Goal: Task Accomplishment & Management: Use online tool/utility

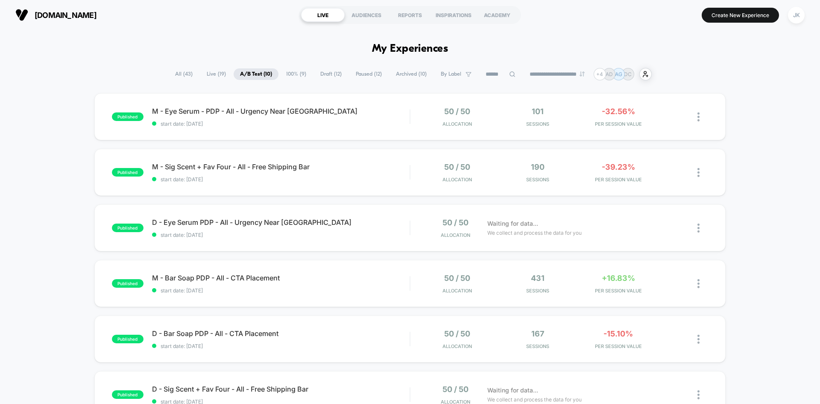
click at [325, 75] on span "Draft ( 12 )" at bounding box center [331, 74] width 34 height 12
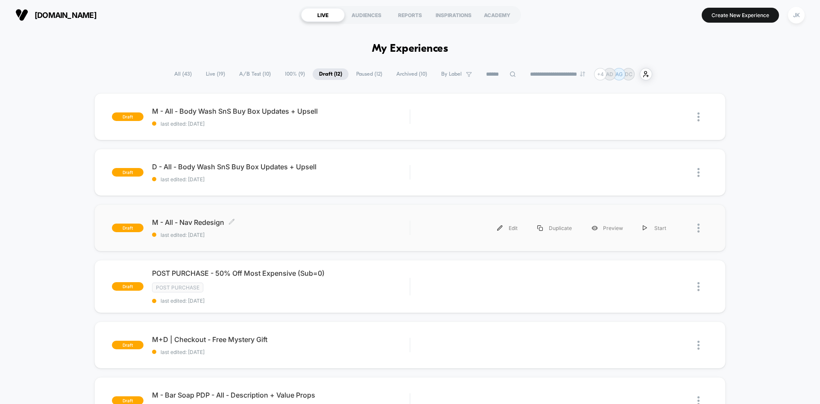
click at [215, 219] on span "M - All - Nav Redesign Click to edit experience details" at bounding box center [281, 222] width 258 height 9
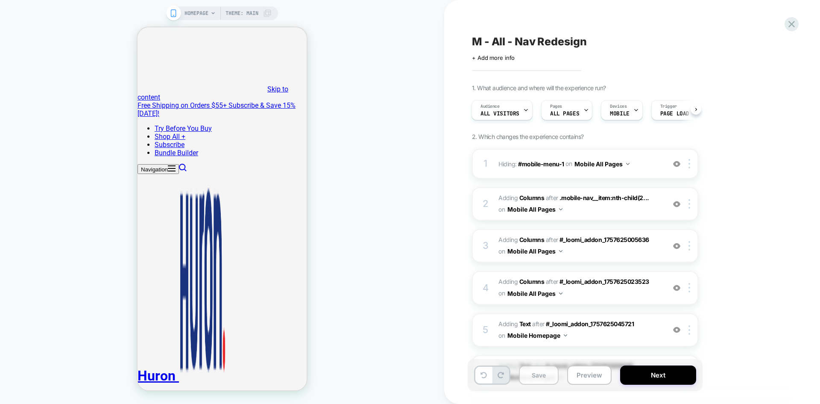
click at [543, 381] on button "Save" at bounding box center [539, 374] width 40 height 19
click at [588, 379] on button "Preview" at bounding box center [589, 374] width 44 height 19
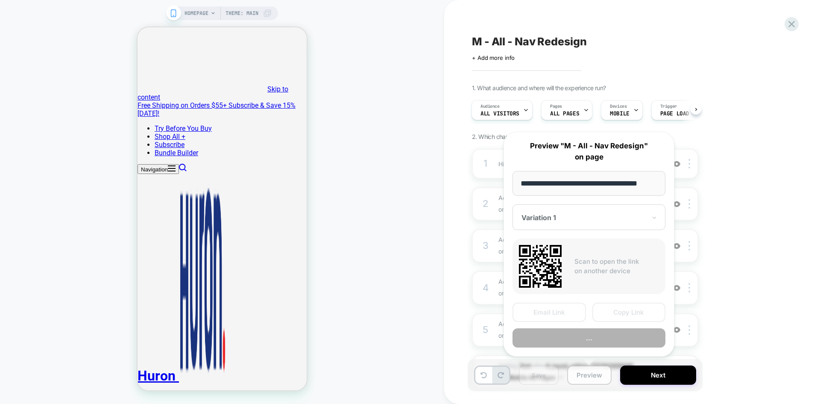
scroll to position [0, 9]
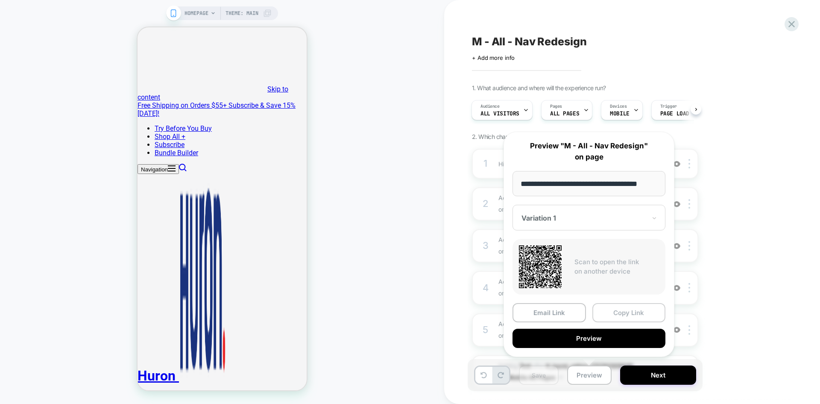
click at [617, 312] on button "Copy Link" at bounding box center [629, 312] width 73 height 19
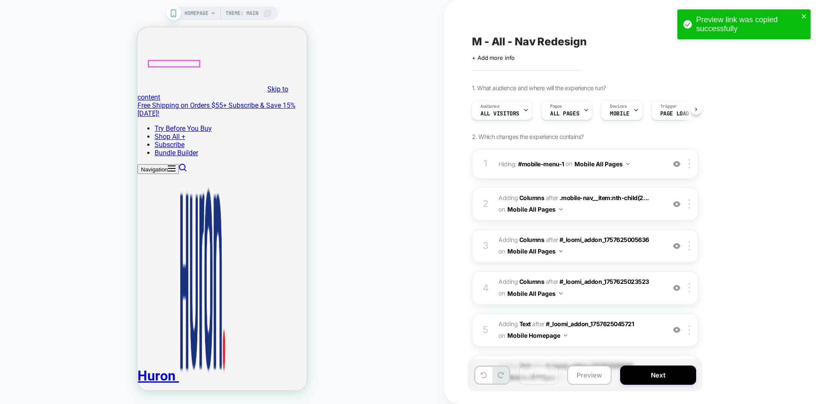
click at [153, 164] on button "Navigation" at bounding box center [158, 169] width 41 height 10
click at [675, 164] on img at bounding box center [676, 163] width 7 height 7
click at [676, 208] on div at bounding box center [677, 203] width 14 height 9
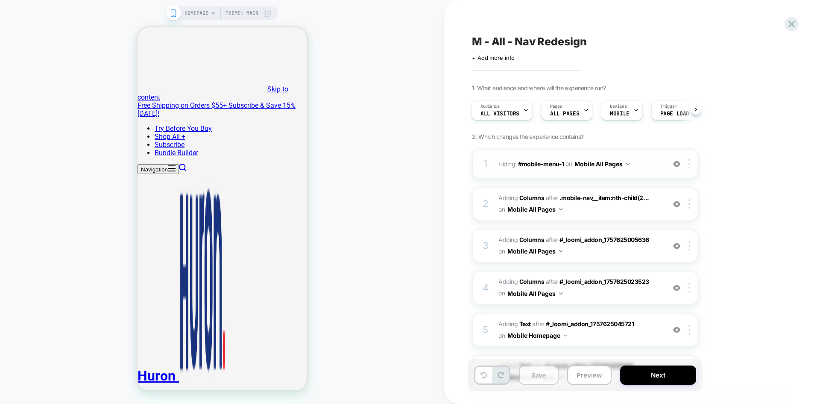
click at [535, 368] on button "Save" at bounding box center [539, 374] width 40 height 19
click at [650, 375] on button "Next" at bounding box center [658, 374] width 76 height 19
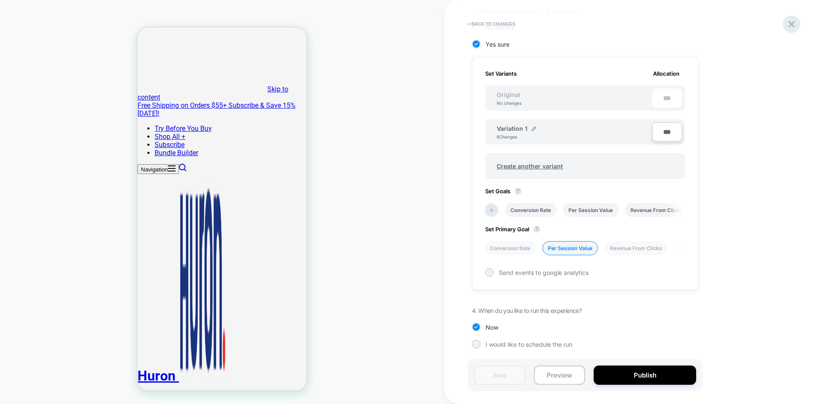
click at [795, 24] on icon at bounding box center [792, 24] width 12 height 12
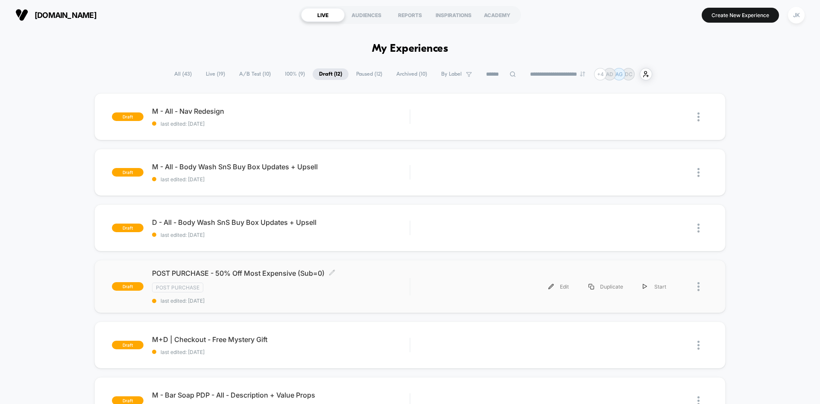
click at [265, 272] on span "POST PURCHASE - 50% Off Most Expensive (Sub=0) Click to edit experience details" at bounding box center [281, 273] width 258 height 9
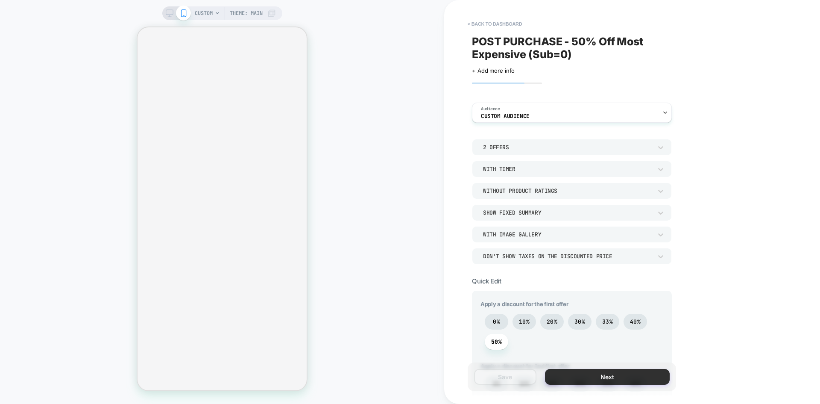
click at [596, 377] on button "Next" at bounding box center [607, 377] width 125 height 16
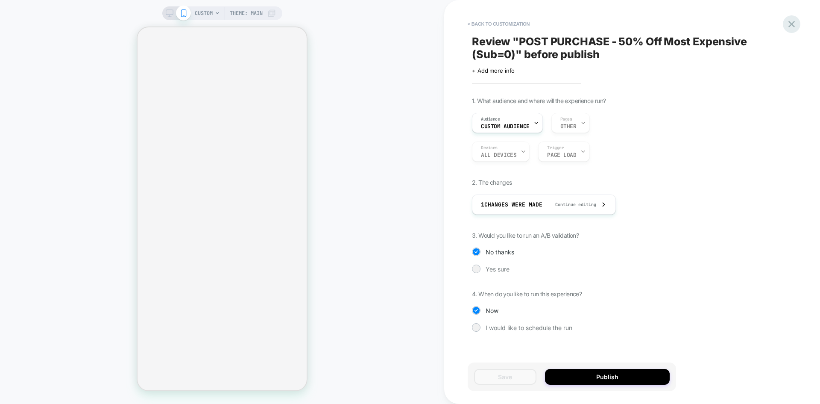
click at [787, 26] on icon at bounding box center [792, 24] width 12 height 12
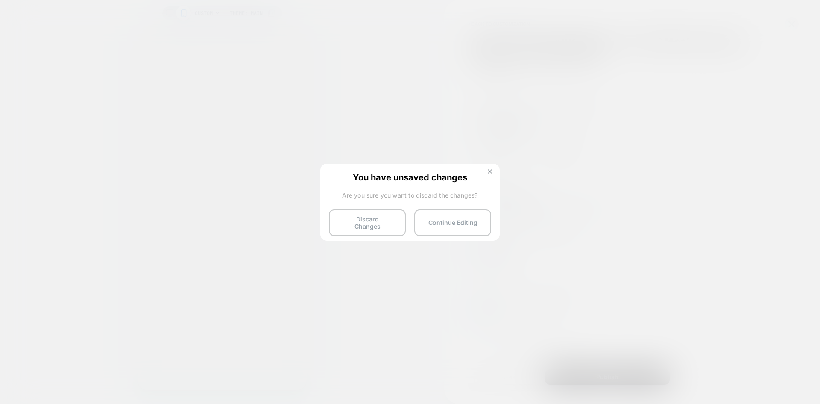
click at [489, 172] on img at bounding box center [490, 171] width 4 height 4
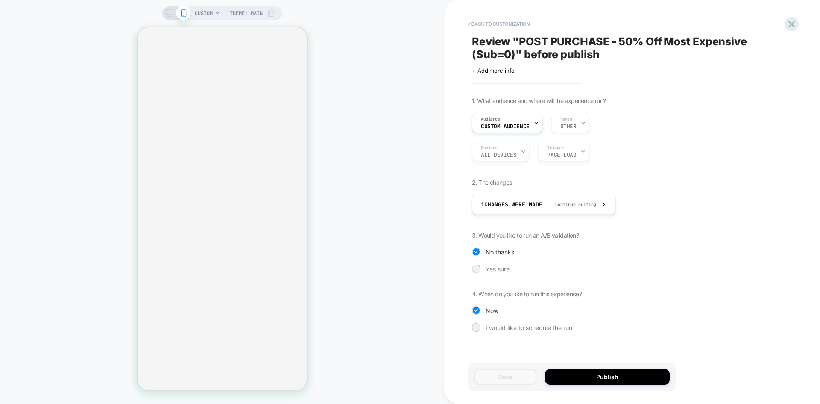
click at [617, 51] on span "Review " POST PURCHASE - 50% Off Most Expensive (Sub=0) " before publish" at bounding box center [628, 48] width 312 height 26
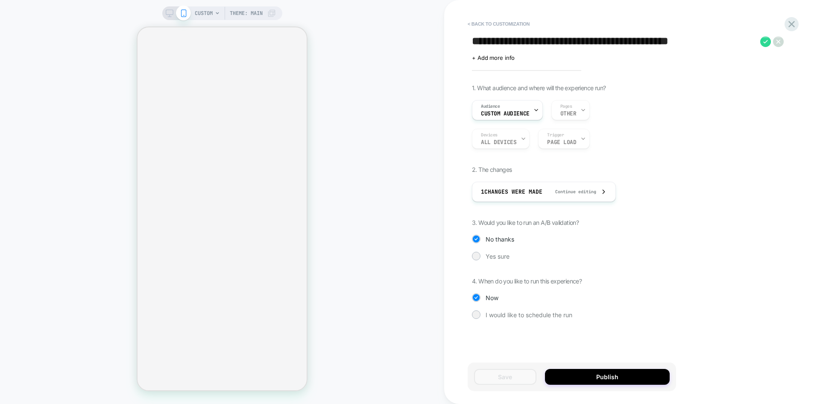
click at [771, 40] on div at bounding box center [771, 41] width 23 height 11
click at [768, 40] on icon at bounding box center [765, 41] width 5 height 3
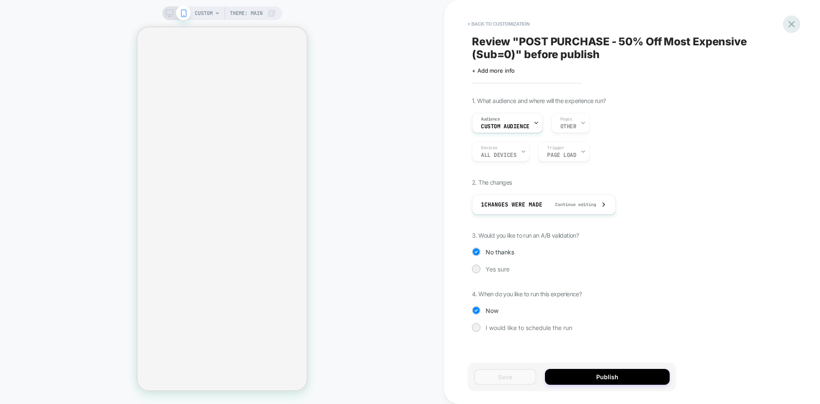
click at [796, 23] on icon at bounding box center [792, 24] width 12 height 12
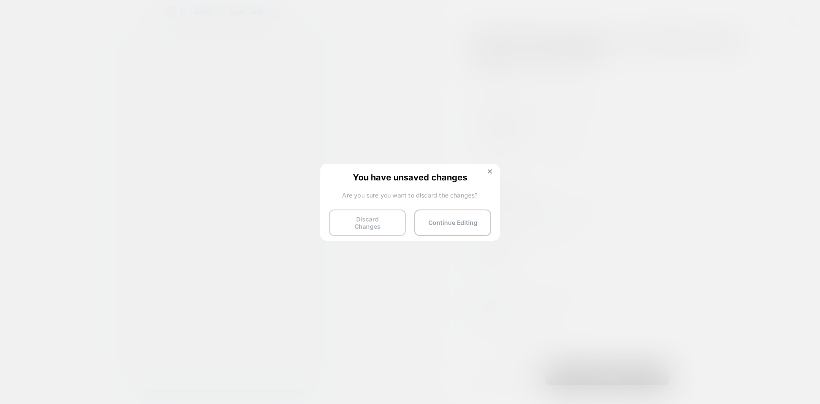
click at [370, 221] on button "Discard Changes" at bounding box center [367, 222] width 77 height 26
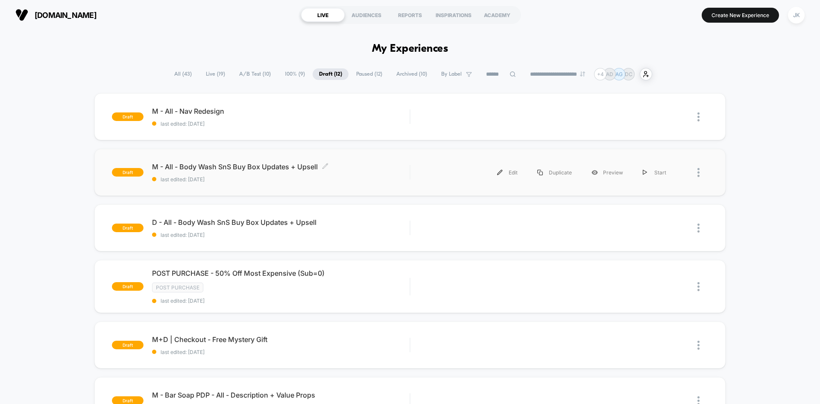
click at [245, 166] on span "M - All - Body Wash SnS Buy Box Updates + Upsell Click to edit experience detai…" at bounding box center [281, 166] width 258 height 9
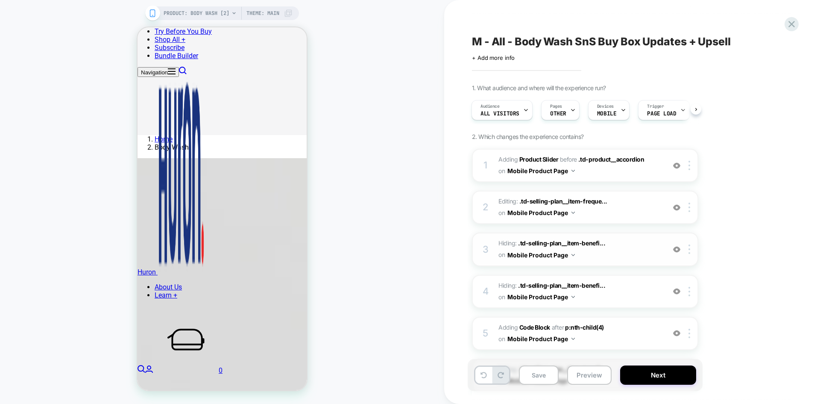
scroll to position [56, 0]
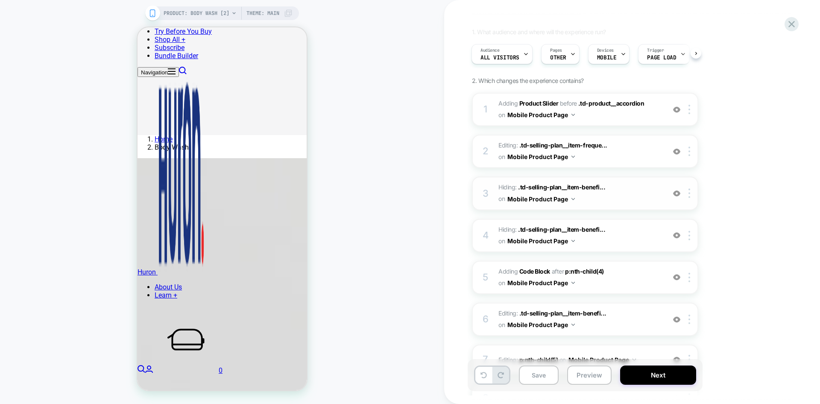
click at [675, 194] on img at bounding box center [676, 193] width 7 height 7
click at [678, 238] on img at bounding box center [676, 235] width 7 height 7
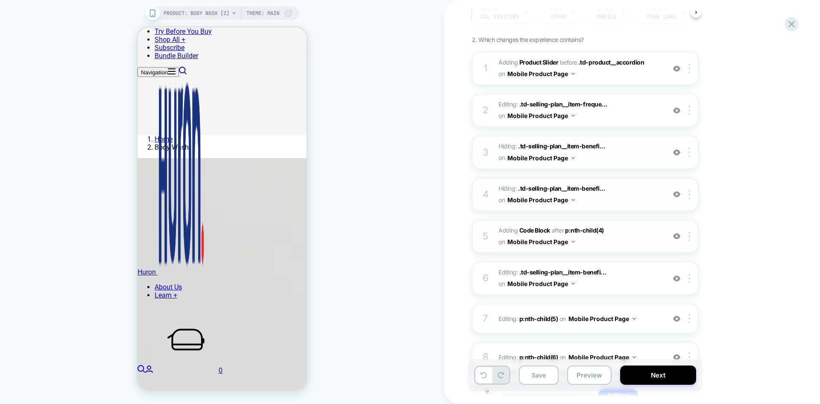
scroll to position [99, 0]
click at [678, 235] on img at bounding box center [676, 234] width 7 height 7
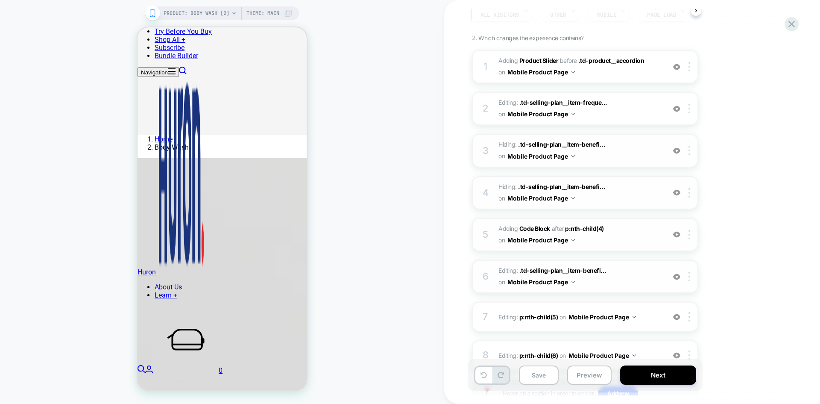
click at [678, 276] on img at bounding box center [676, 276] width 7 height 7
click at [539, 379] on button "Save" at bounding box center [539, 374] width 40 height 19
click at [584, 379] on button "Preview" at bounding box center [589, 374] width 44 height 19
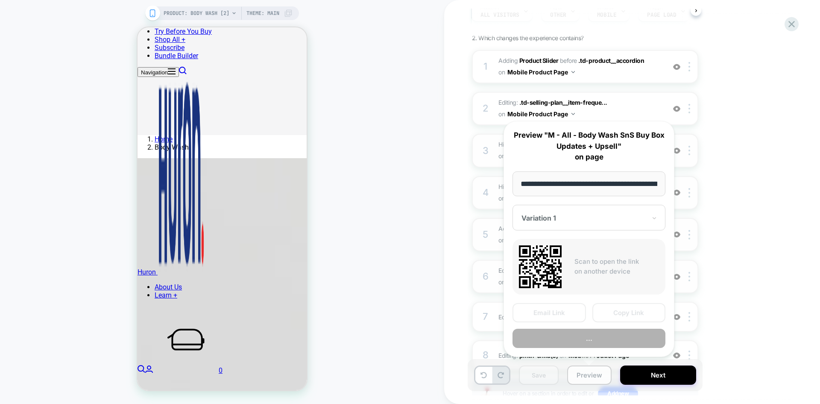
scroll to position [0, 84]
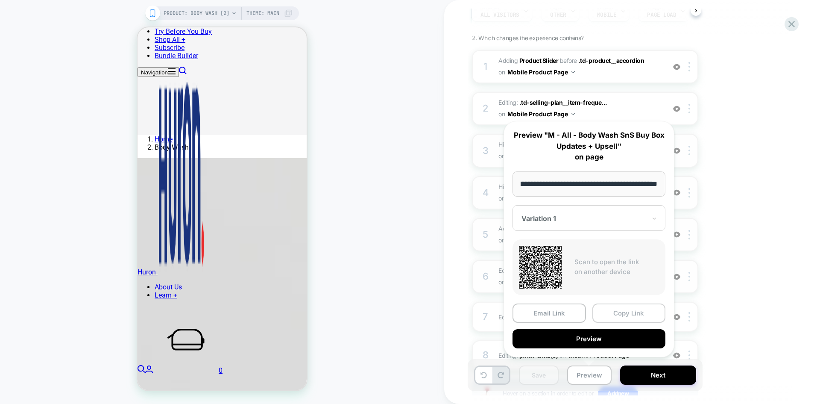
click at [612, 317] on button "Copy Link" at bounding box center [629, 312] width 73 height 19
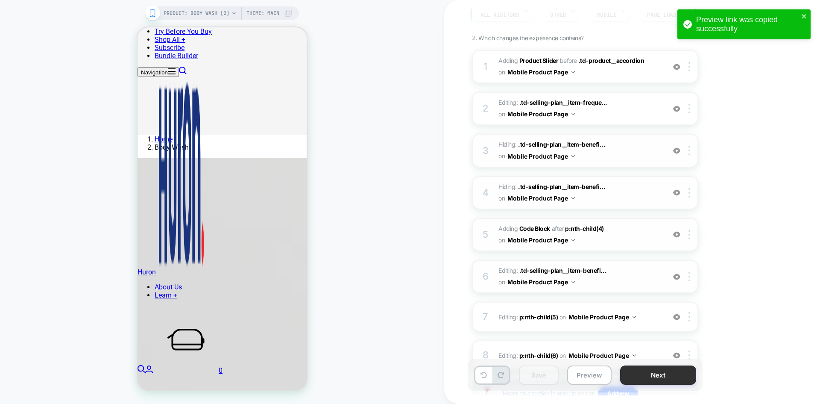
click at [686, 380] on button "Next" at bounding box center [658, 374] width 76 height 19
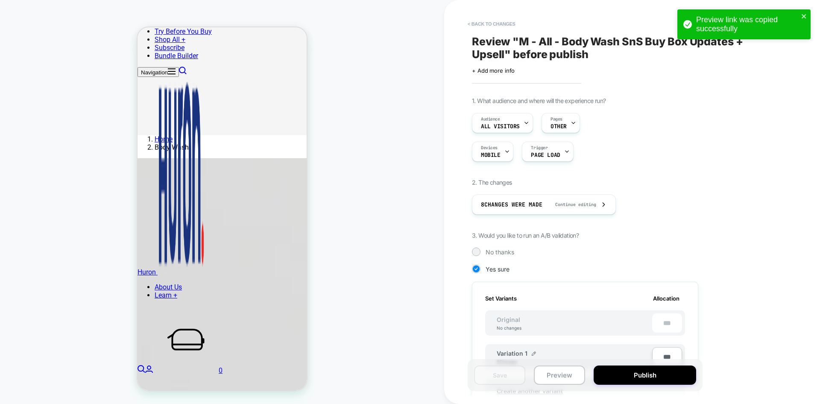
scroll to position [0, 1]
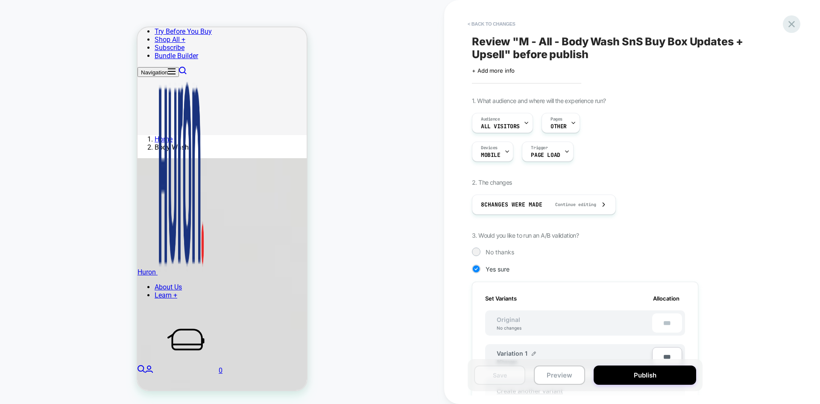
click at [792, 23] on icon at bounding box center [792, 24] width 6 height 6
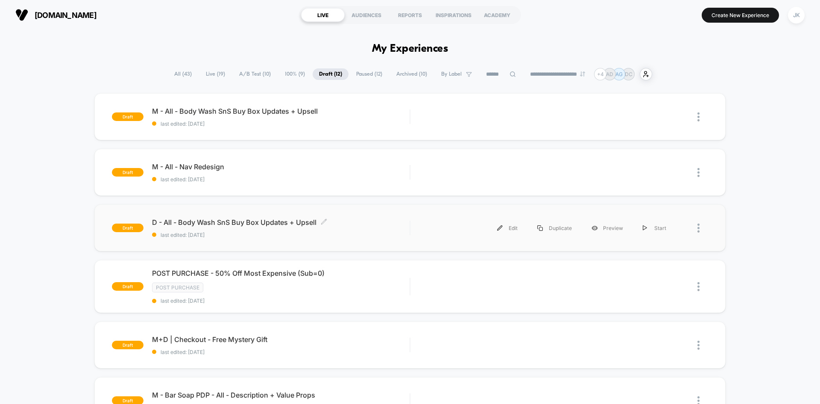
click at [198, 221] on span "D - All - Body Wash SnS Buy Box Updates + Upsell Click to edit experience detai…" at bounding box center [281, 222] width 258 height 9
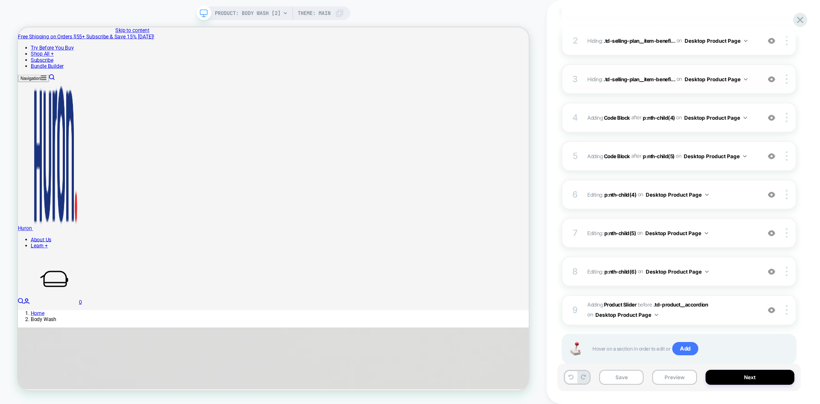
scroll to position [198, 0]
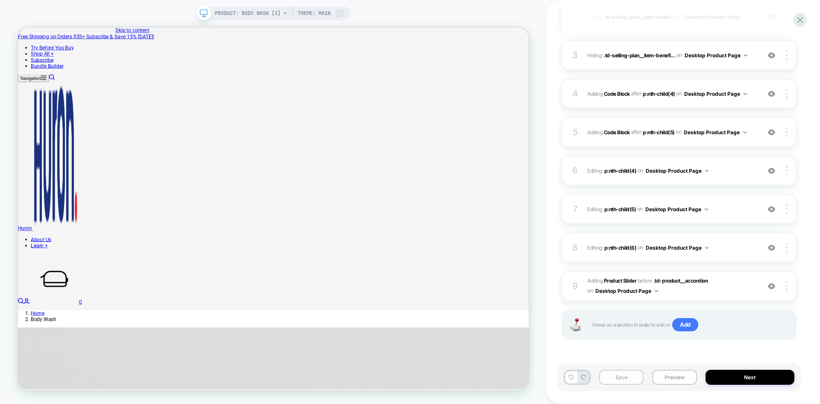
click at [630, 373] on button "Save" at bounding box center [621, 377] width 44 height 15
click at [667, 381] on button "Preview" at bounding box center [674, 377] width 44 height 15
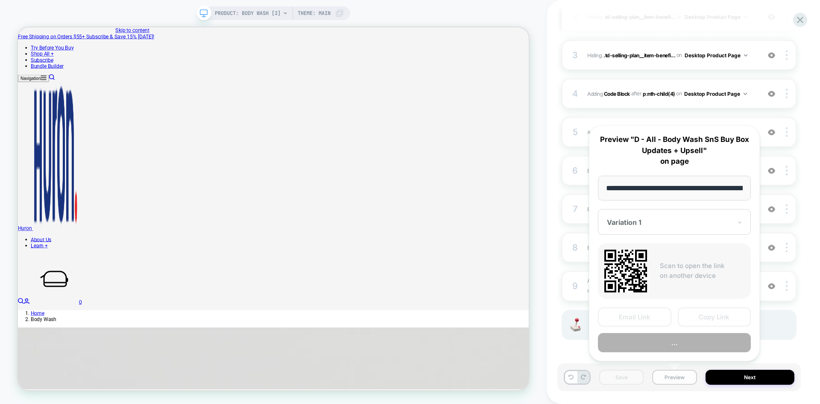
scroll to position [0, 84]
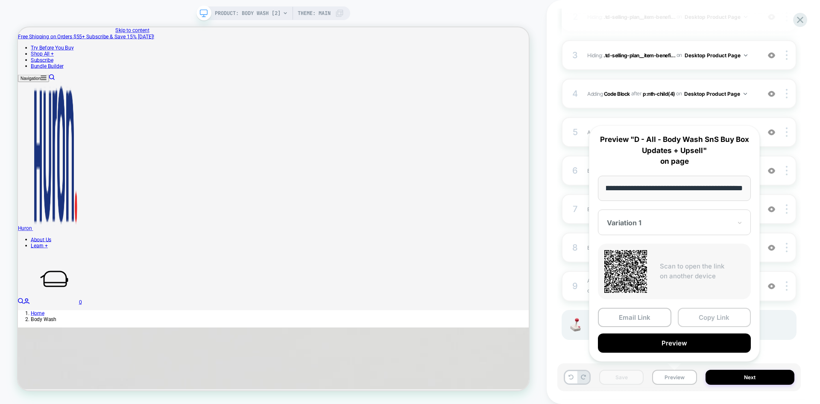
click at [704, 319] on button "Copy Link" at bounding box center [714, 317] width 73 height 19
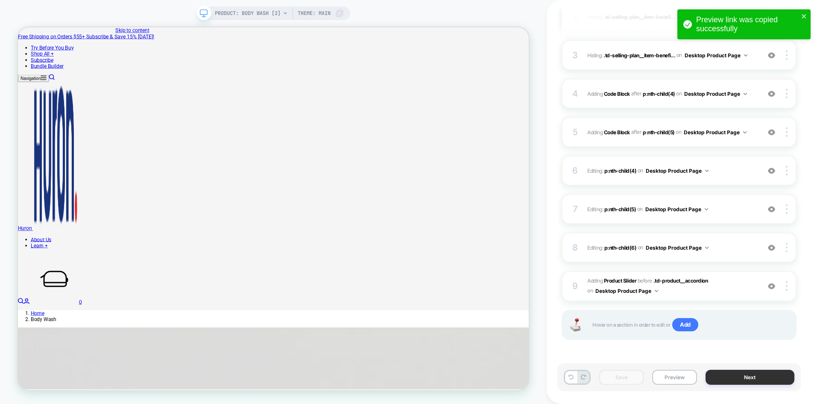
click at [739, 382] on button "Next" at bounding box center [750, 377] width 89 height 15
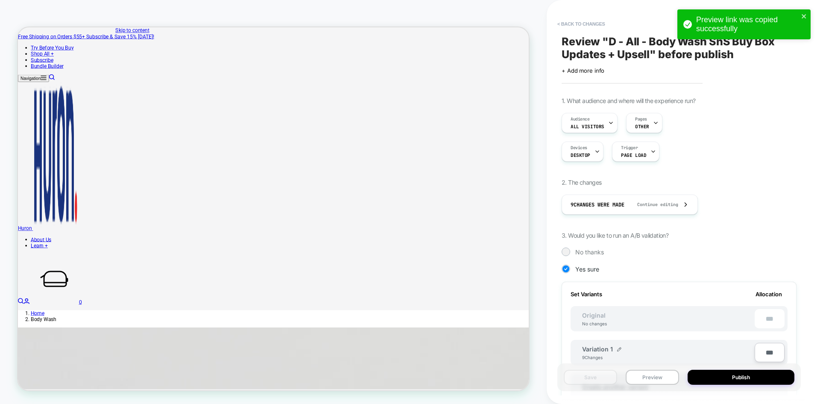
scroll to position [0, 1]
click at [780, 95] on div "Review " D - All - Body Wash SnS Buy Box Updates + Upsell " before publish Clic…" at bounding box center [680, 202] width 244 height 387
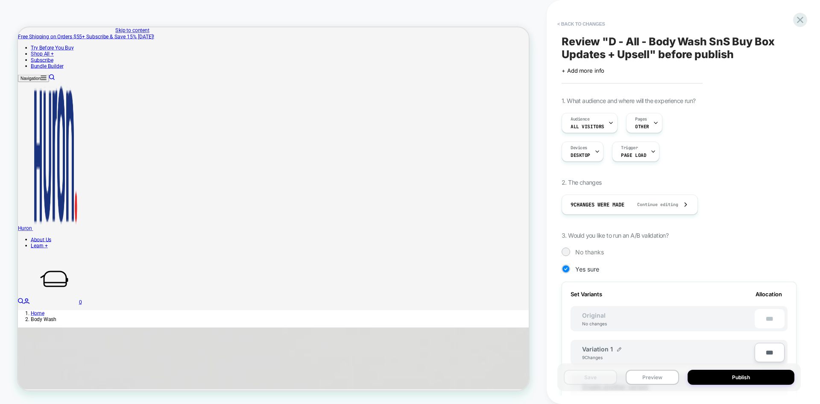
click at [796, 21] on div "Preview link was copied successfully PRODUCT: Body Wash [2] PRODUCT: Body Wash …" at bounding box center [410, 202] width 820 height 404
click at [799, 22] on icon at bounding box center [800, 20] width 6 height 6
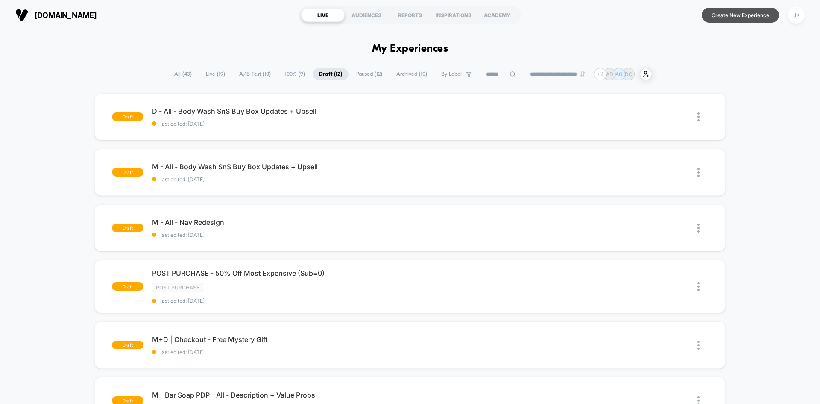
click at [764, 17] on button "Create New Experience" at bounding box center [740, 15] width 77 height 15
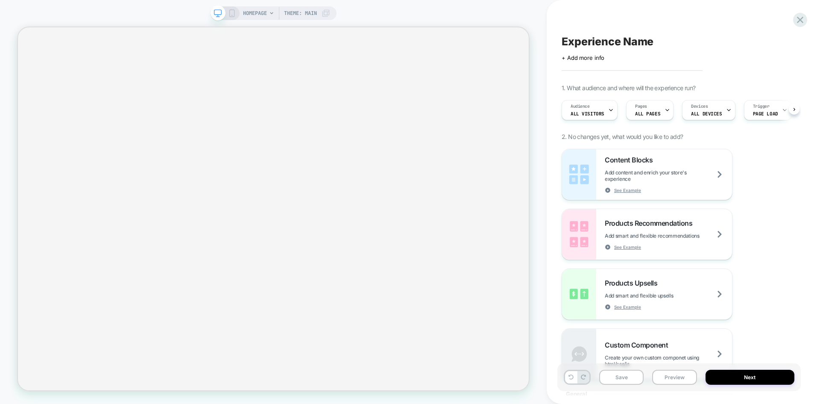
scroll to position [0, 0]
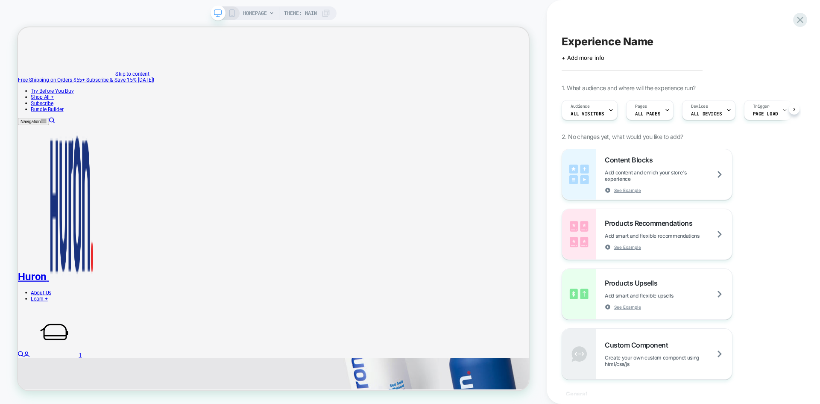
scroll to position [0, 0]
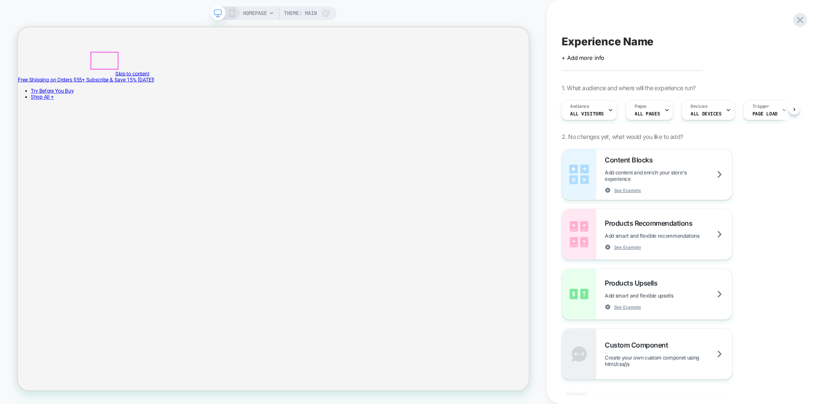
click at [66, 116] on link "Shop All +" at bounding box center [50, 120] width 31 height 8
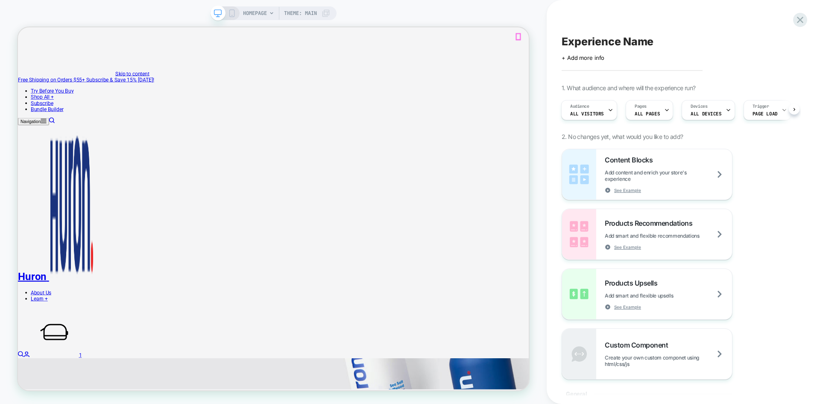
click at [449, 152] on div at bounding box center [454, 150] width 49 height 15
click at [541, 252] on div "HOMEPAGE Theme: MAIN" at bounding box center [273, 202] width 547 height 387
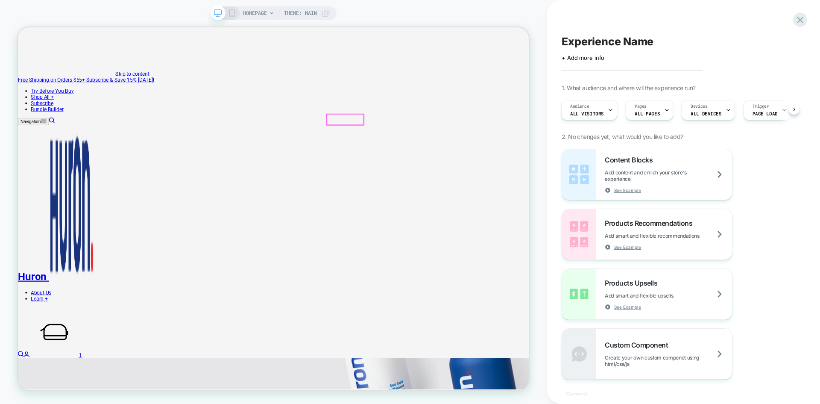
click at [443, 150] on div at bounding box center [454, 150] width 49 height 15
click at [493, 335] on div "Remove" at bounding box center [493, 330] width 52 height 9
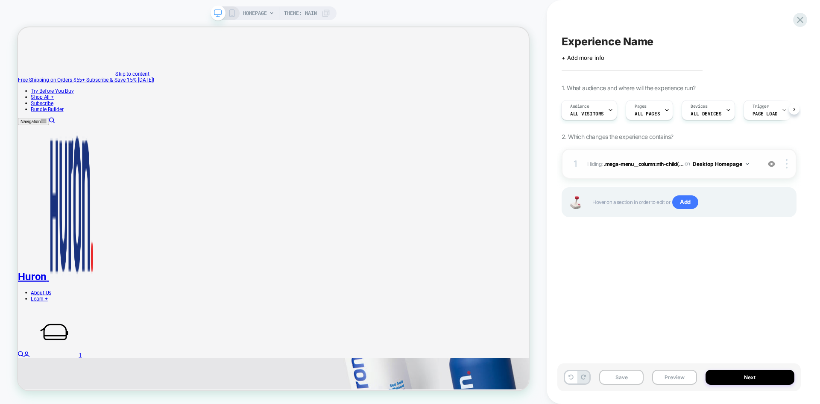
click at [748, 164] on img at bounding box center [747, 164] width 3 height 2
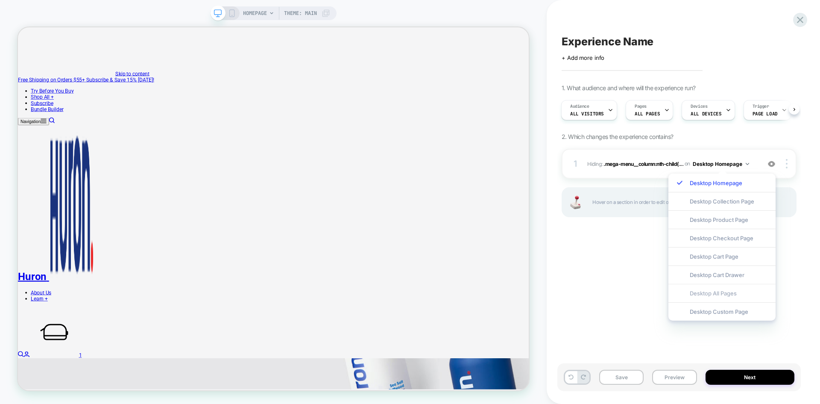
click at [731, 292] on div "Desktop All Pages" at bounding box center [722, 293] width 107 height 18
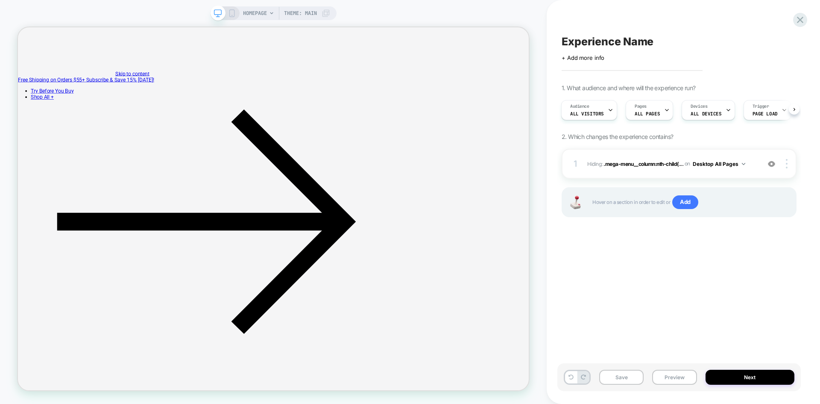
click at [633, 325] on div "Experience Name Click to edit experience details + Add more info 1. What audien…" at bounding box center [680, 202] width 244 height 387
click at [713, 114] on span "ALL DEVICES" at bounding box center [706, 114] width 31 height 6
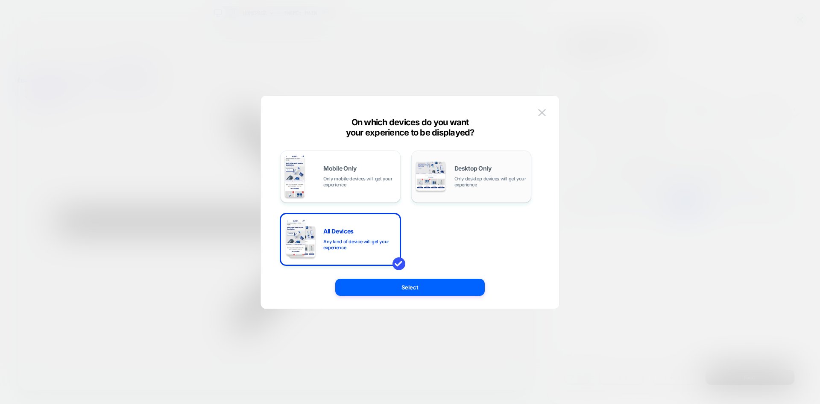
click at [473, 189] on div "Desktop Only Only desktop devices will get your experience" at bounding box center [471, 177] width 111 height 44
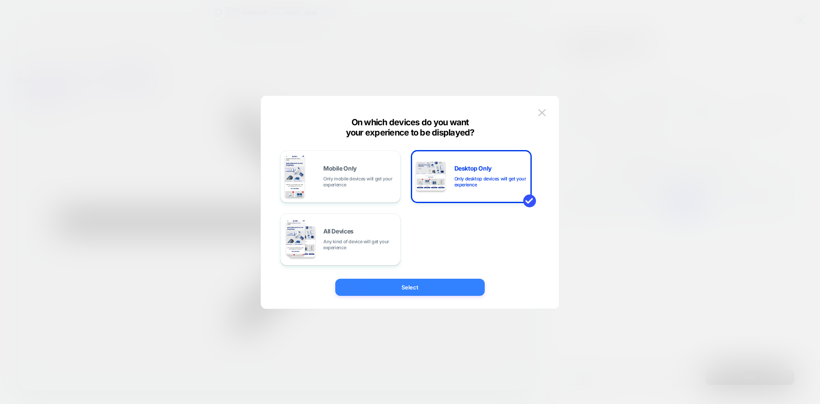
click at [426, 284] on button "Select" at bounding box center [410, 287] width 150 height 17
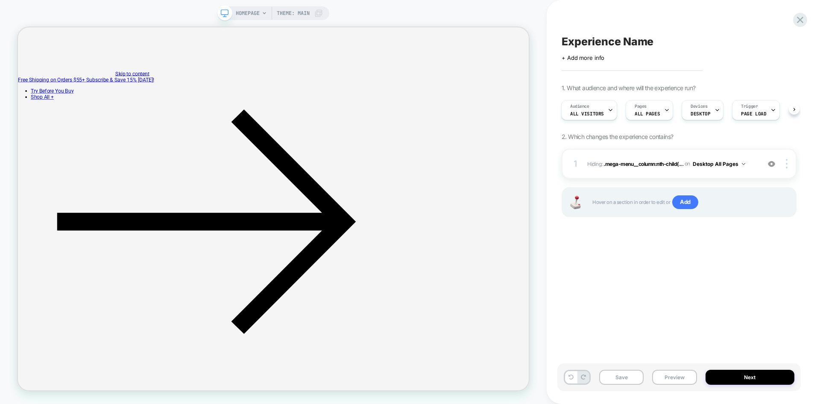
click at [644, 263] on div "Experience Name Click to edit experience details + Add more info 1. What audien…" at bounding box center [680, 202] width 244 height 387
click at [606, 45] on span "Experience Name" at bounding box center [608, 41] width 92 height 13
click at [622, 41] on textarea "**********" at bounding box center [654, 41] width 185 height 13
type textarea "**********"
click at [655, 251] on div "**********" at bounding box center [680, 202] width 244 height 387
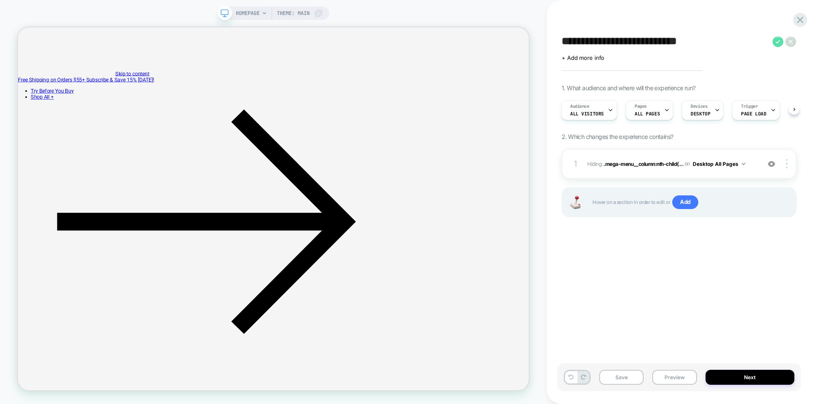
click at [777, 42] on icon at bounding box center [778, 41] width 11 height 11
click at [627, 372] on button "Save" at bounding box center [621, 377] width 44 height 15
click at [721, 375] on button "Next" at bounding box center [750, 377] width 89 height 15
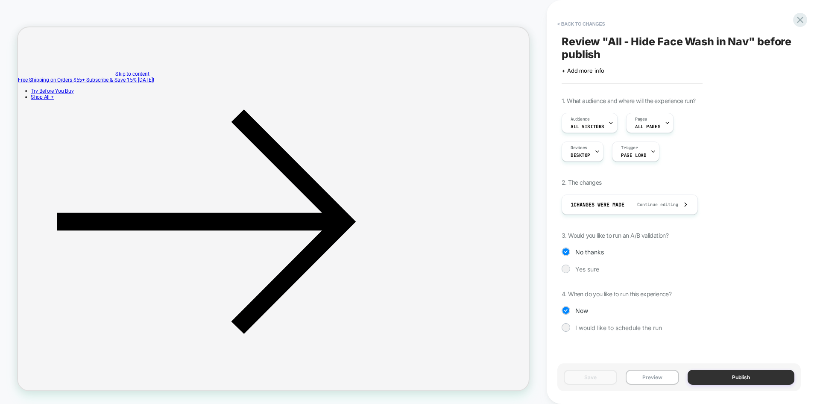
click at [735, 373] on button "Publish" at bounding box center [741, 377] width 107 height 15
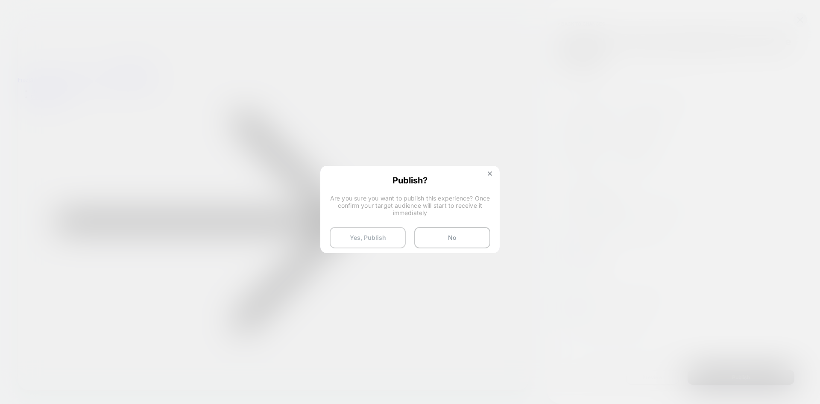
click at [379, 243] on button "Yes, Publish" at bounding box center [368, 237] width 76 height 21
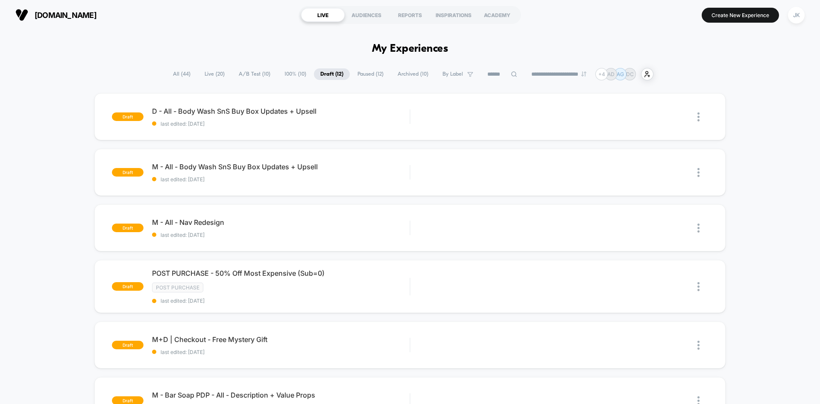
click at [250, 75] on span "A/B Test ( 10 )" at bounding box center [254, 74] width 44 height 12
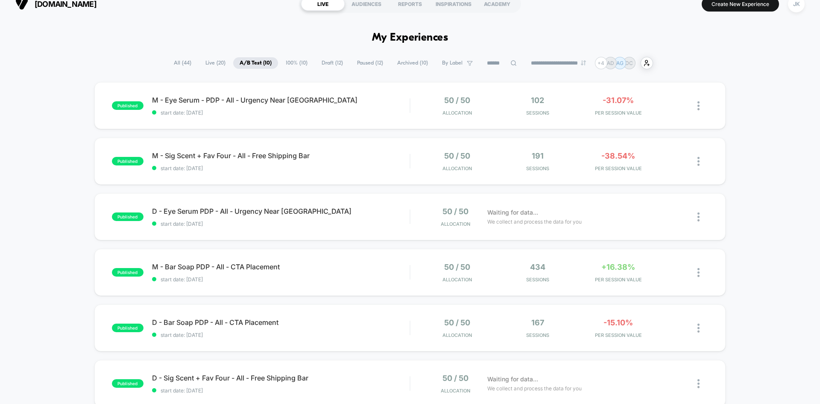
scroll to position [9, 0]
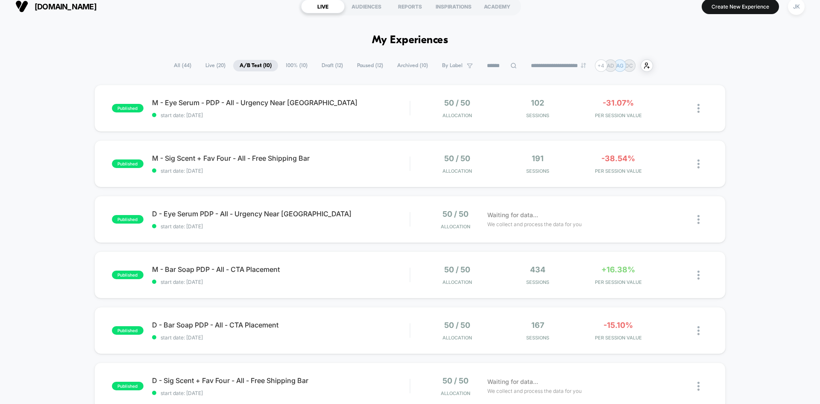
click at [294, 65] on span "100% ( 10 )" at bounding box center [296, 66] width 35 height 12
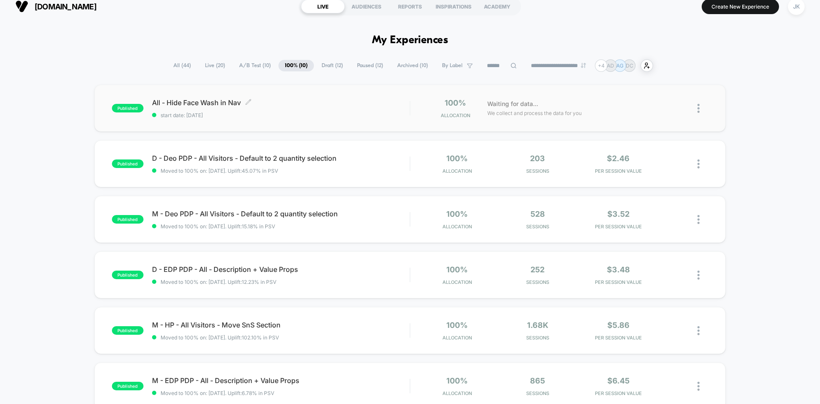
click at [222, 103] on span "All - Hide Face Wash in Nav Click to edit experience details" at bounding box center [281, 102] width 258 height 9
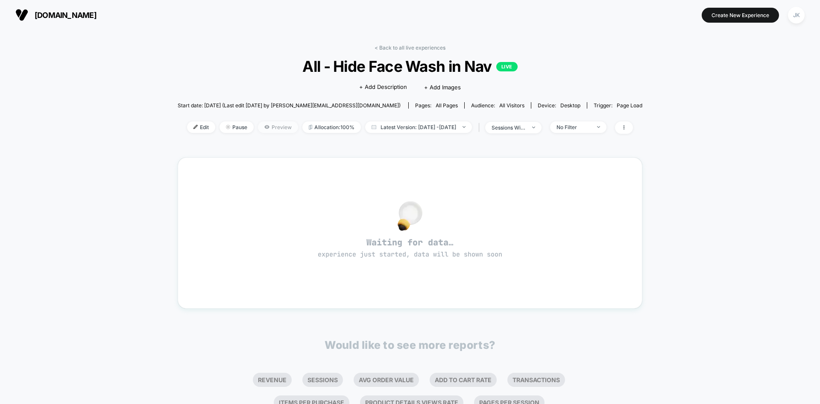
click at [259, 126] on span "Preview" at bounding box center [278, 127] width 40 height 12
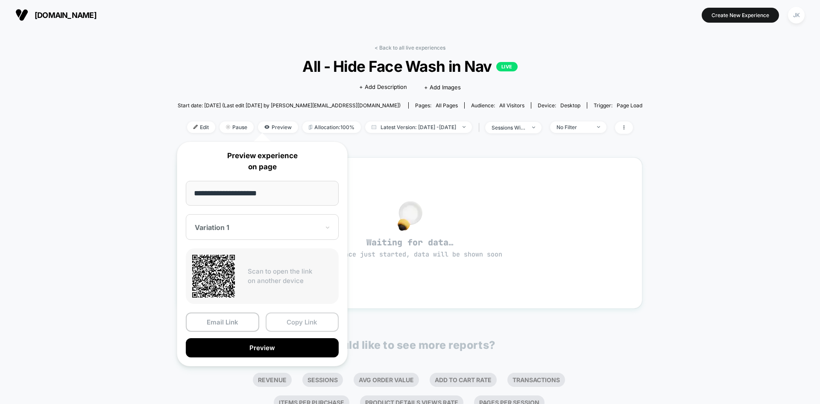
click at [299, 328] on button "Copy Link" at bounding box center [302, 321] width 73 height 19
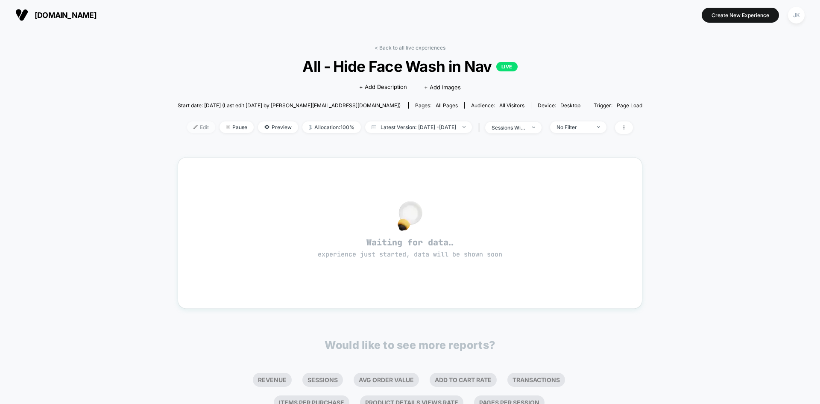
click at [194, 124] on span "Edit" at bounding box center [201, 127] width 28 height 12
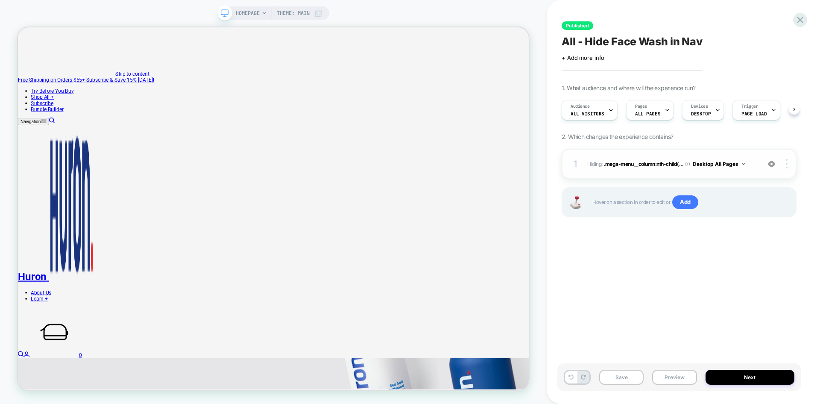
scroll to position [0, 0]
click at [734, 163] on button "Desktop All Pages" at bounding box center [719, 164] width 53 height 11
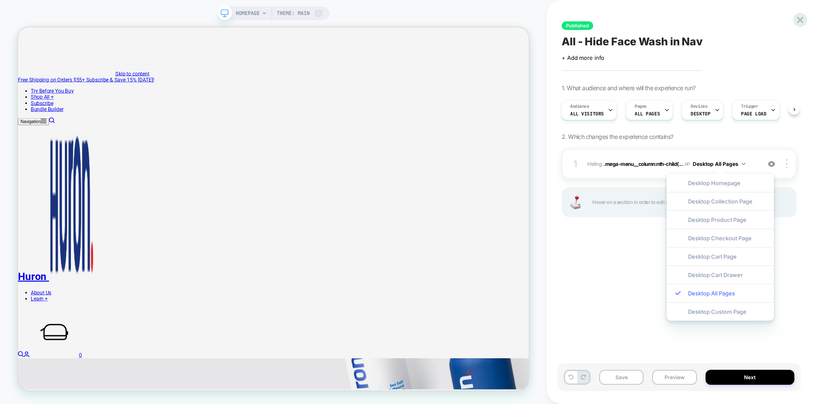
click at [732, 296] on div "Desktop All Pages" at bounding box center [720, 293] width 107 height 18
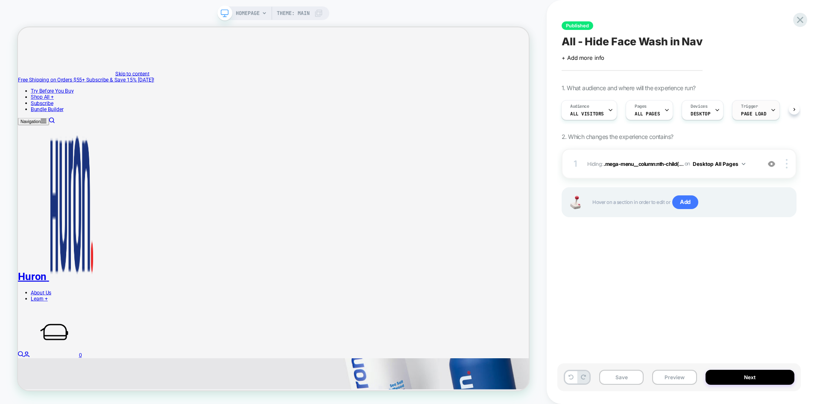
click at [752, 119] on div "Trigger Page Load" at bounding box center [754, 109] width 42 height 19
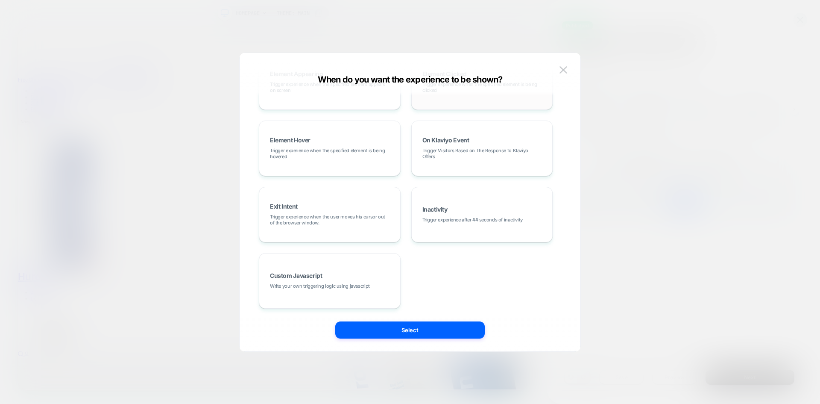
scroll to position [0, 0]
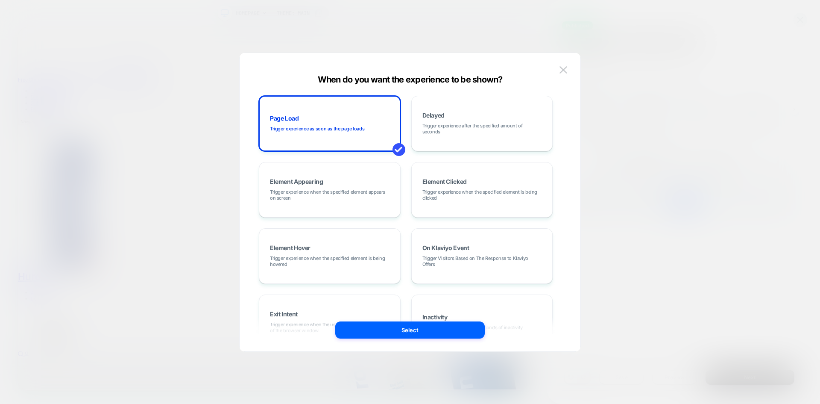
click at [660, 261] on div at bounding box center [410, 202] width 820 height 404
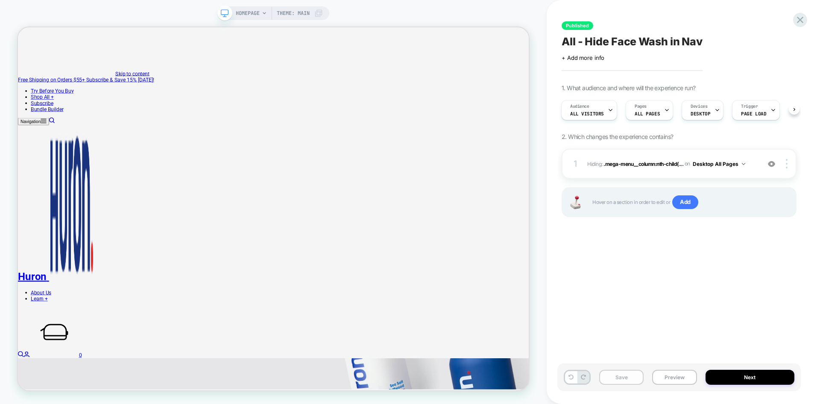
click at [618, 378] on button "Save" at bounding box center [621, 377] width 44 height 15
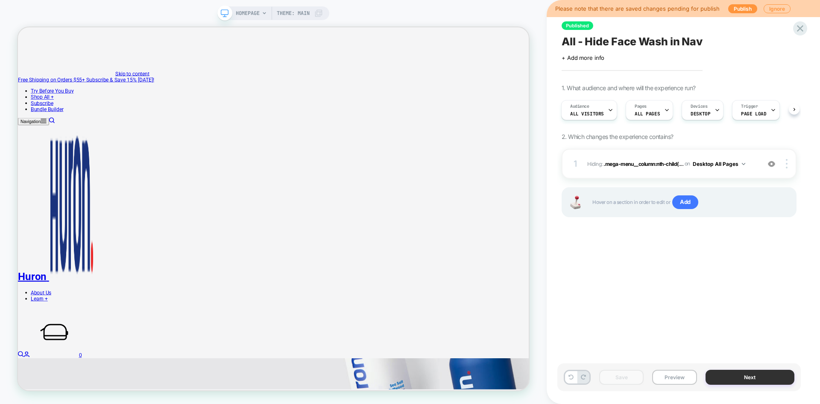
click at [734, 373] on button "Next" at bounding box center [750, 377] width 89 height 15
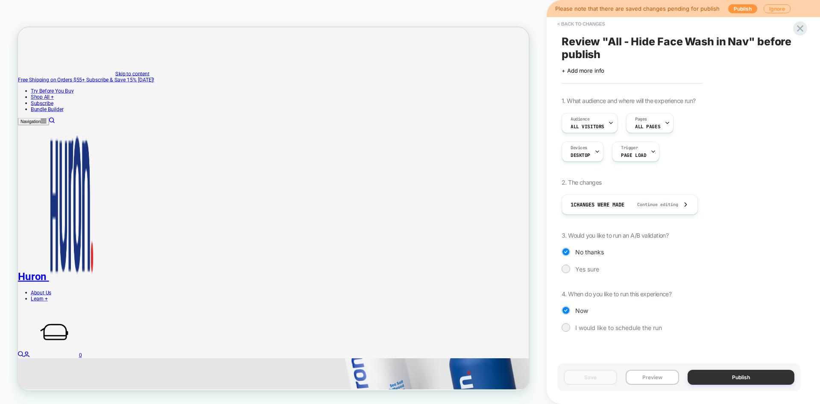
click at [738, 375] on button "Publish" at bounding box center [741, 377] width 107 height 15
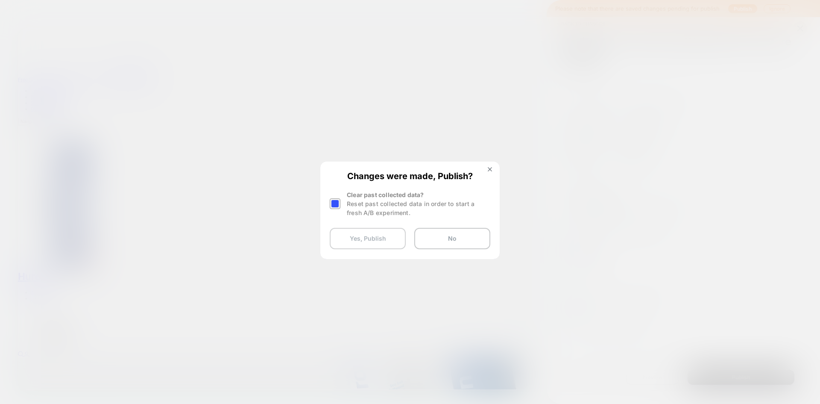
click at [382, 239] on button "Yes, Publish" at bounding box center [368, 238] width 76 height 21
